Goal: Navigation & Orientation: Understand site structure

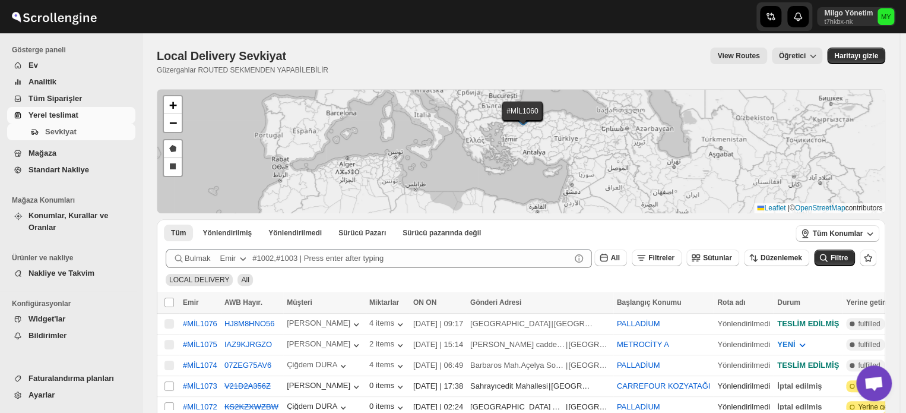
click at [65, 149] on span "Mağaza" at bounding box center [80, 153] width 104 height 12
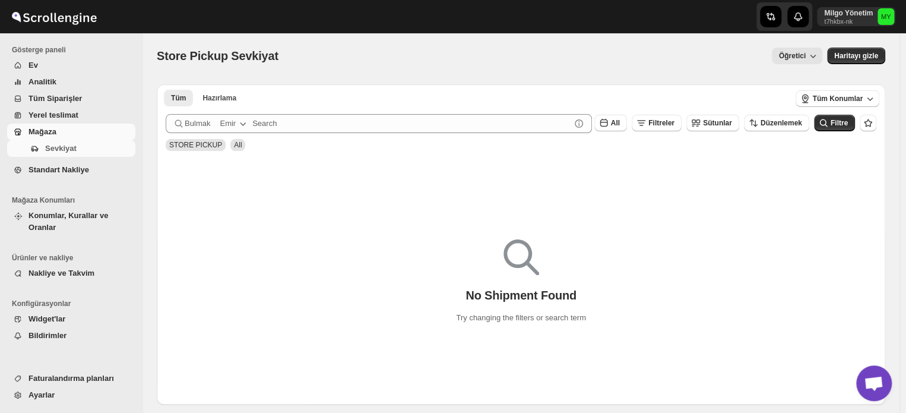
click at [85, 59] on span "Ev" at bounding box center [80, 65] width 104 height 12
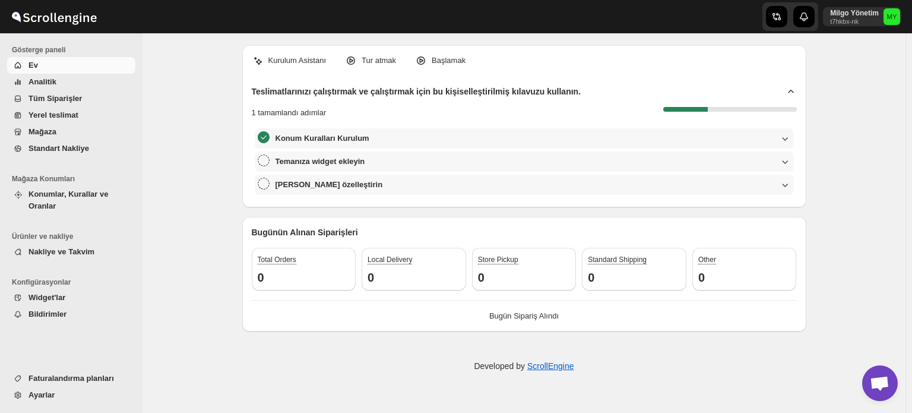
click at [100, 82] on span "Analitik" at bounding box center [80, 82] width 104 height 12
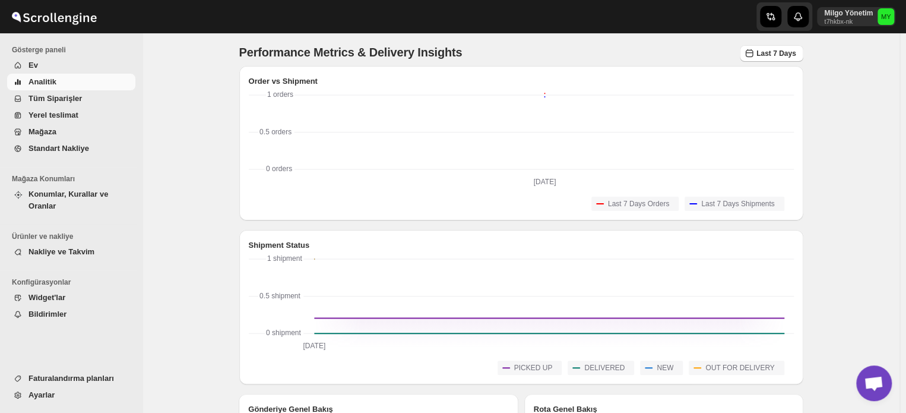
click at [101, 103] on span "Tüm Siparişler" at bounding box center [80, 99] width 104 height 12
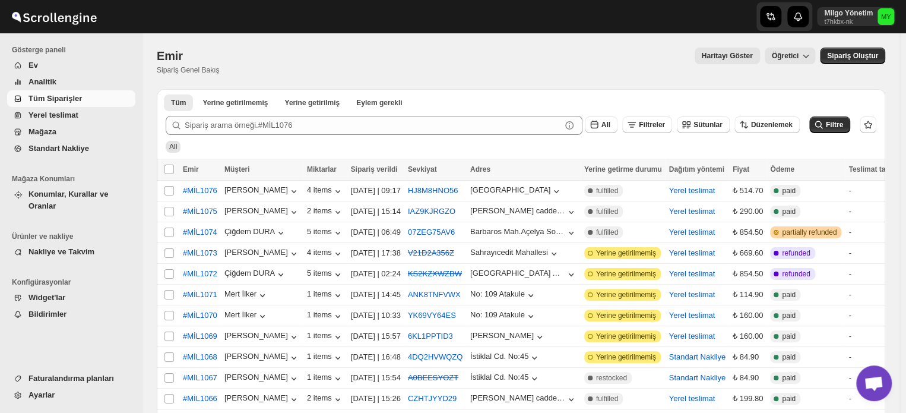
click at [103, 118] on span "Yerel teslimat" at bounding box center [80, 115] width 104 height 12
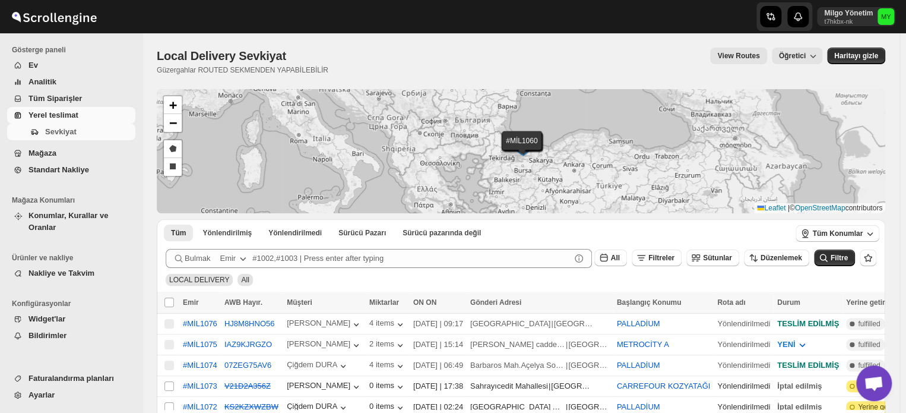
click at [103, 99] on span "Tüm Siparişler" at bounding box center [80, 99] width 104 height 12
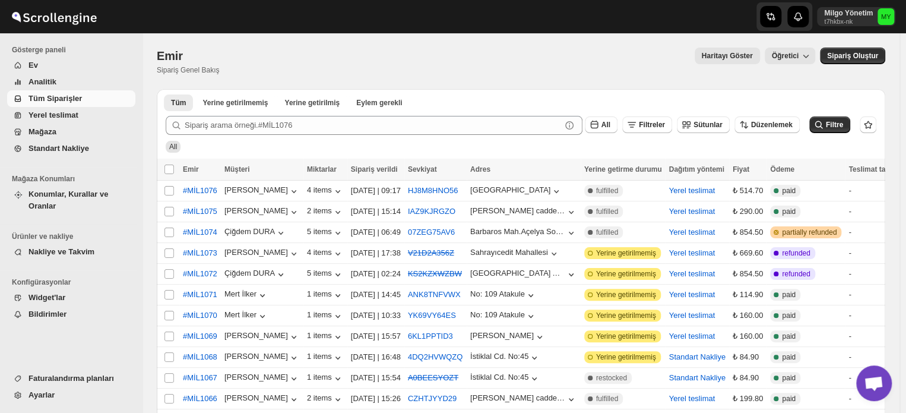
click at [76, 247] on span "Nakliye ve Takvim" at bounding box center [61, 251] width 66 height 9
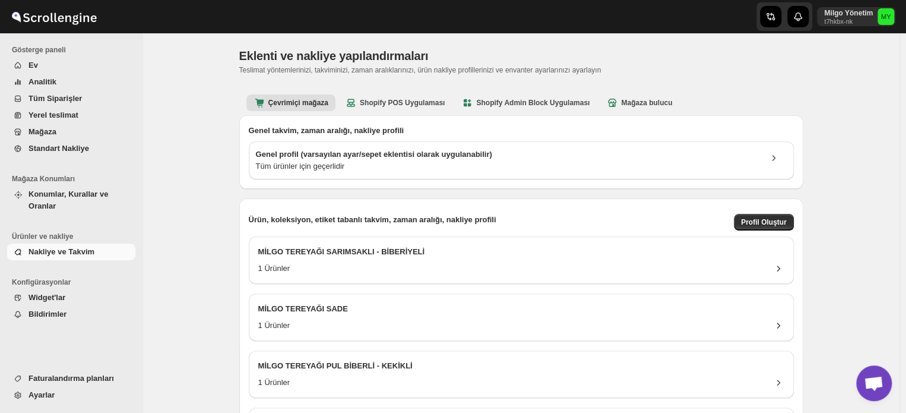
click at [81, 196] on span "Konumlar, Kurallar ve Oranlar" at bounding box center [68, 199] width 80 height 21
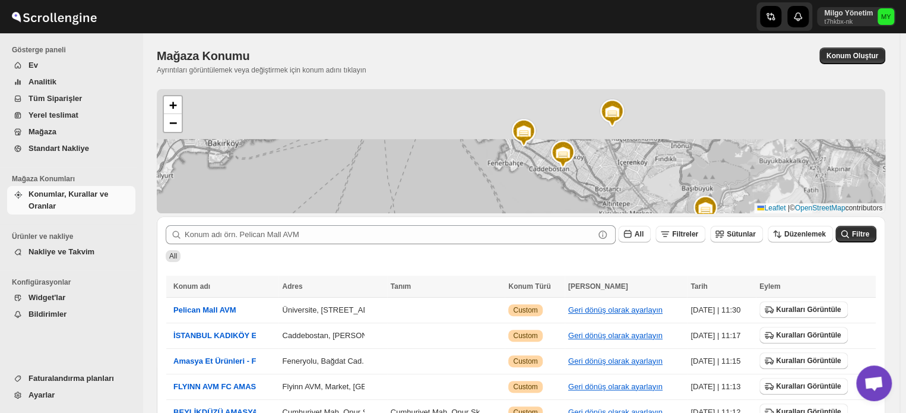
drag, startPoint x: 591, startPoint y: 182, endPoint x: 590, endPoint y: 215, distance: 32.7
click at [590, 215] on div "+ − Leaflet | © OpenStreetMap contributors Submit All Filtreler Sütunlar Düzenl…" at bounding box center [521, 338] width 728 height 499
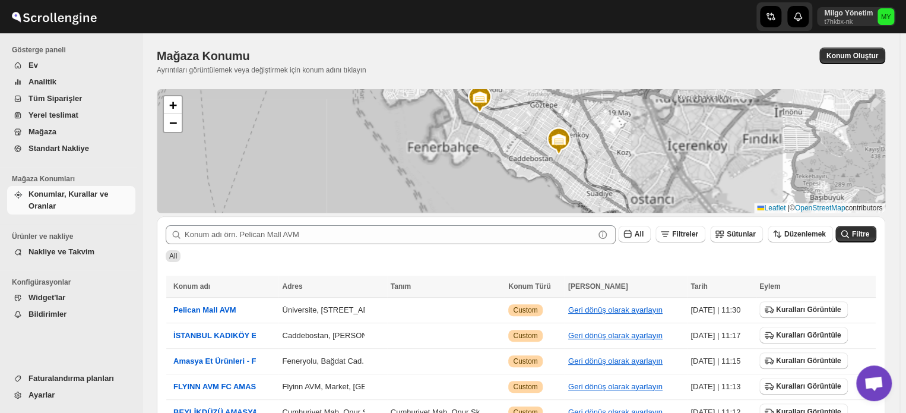
drag, startPoint x: 602, startPoint y: 177, endPoint x: 599, endPoint y: 124, distance: 53.5
click at [599, 124] on div "+ − Leaflet | © OpenStreetMap contributors" at bounding box center [521, 151] width 728 height 124
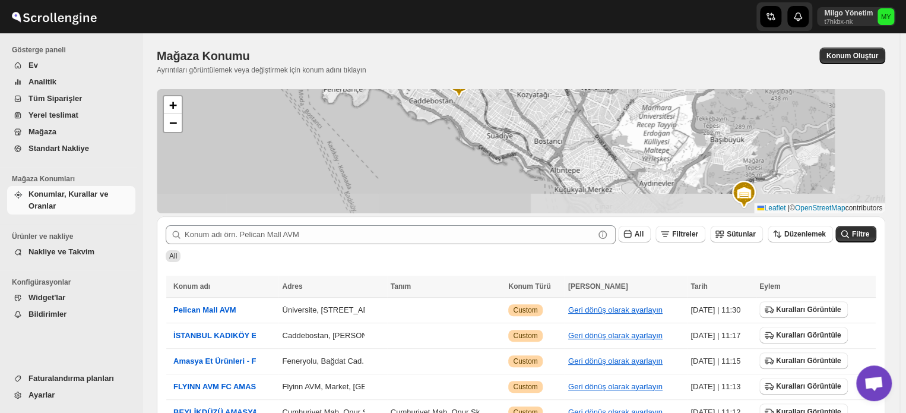
drag, startPoint x: 643, startPoint y: 171, endPoint x: 528, endPoint y: 107, distance: 132.0
click at [528, 107] on div "+ − Leaflet | © OpenStreetMap contributors" at bounding box center [521, 151] width 728 height 124
